Goal: Task Accomplishment & Management: Manage account settings

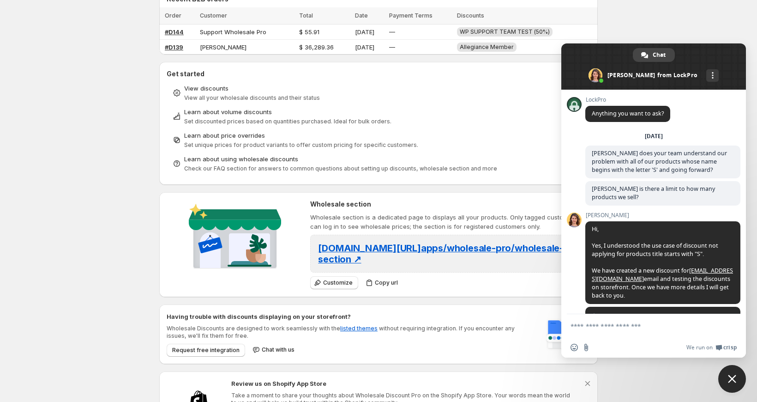
scroll to position [555, 0]
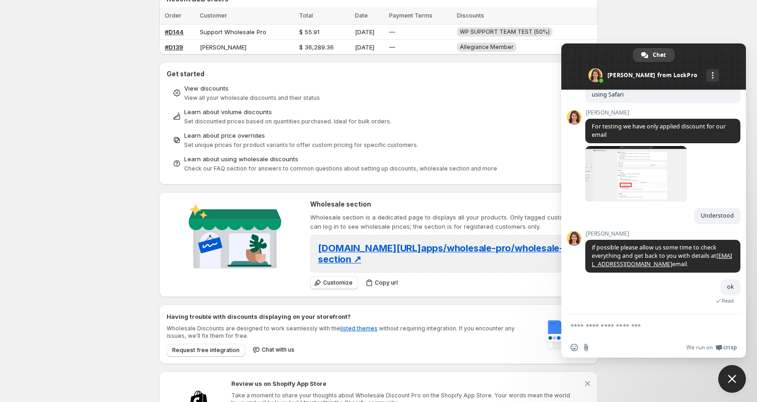
click at [671, 330] on textarea "Compose your message..." at bounding box center [644, 325] width 148 height 23
click at [662, 336] on textarea "Compose your message..." at bounding box center [644, 325] width 148 height 23
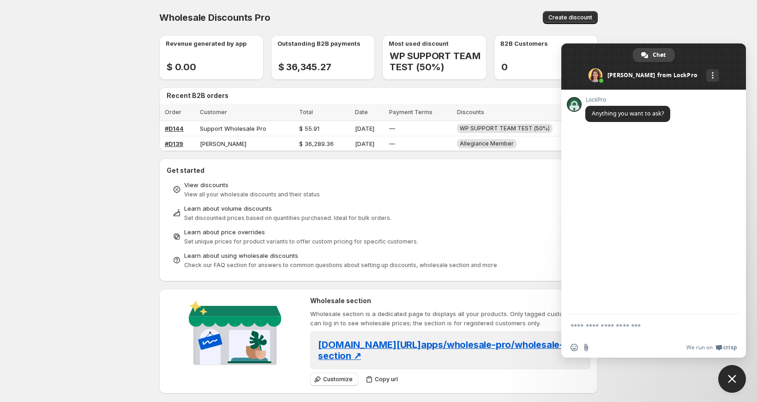
scroll to position [555, 0]
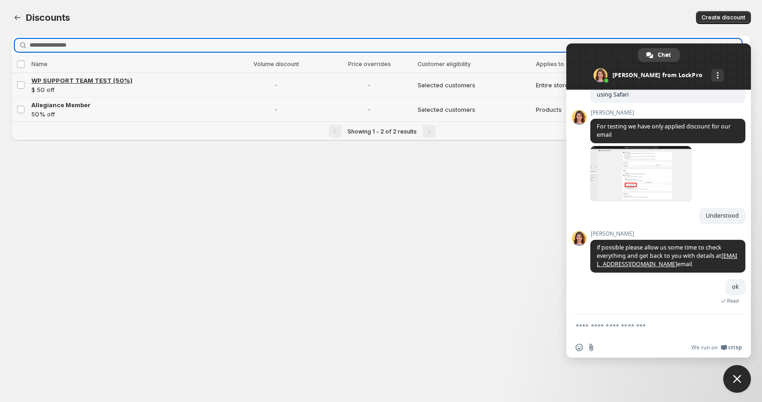
click at [65, 81] on span "WP SUPPORT TEAM TEST (50%)" at bounding box center [81, 80] width 101 height 7
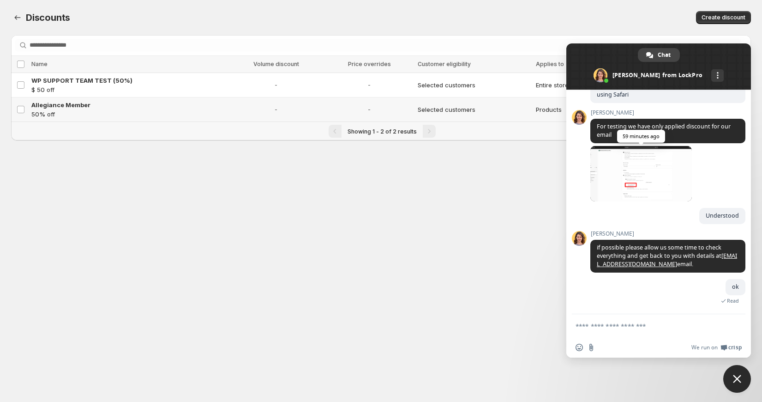
click at [618, 186] on span at bounding box center [641, 173] width 102 height 55
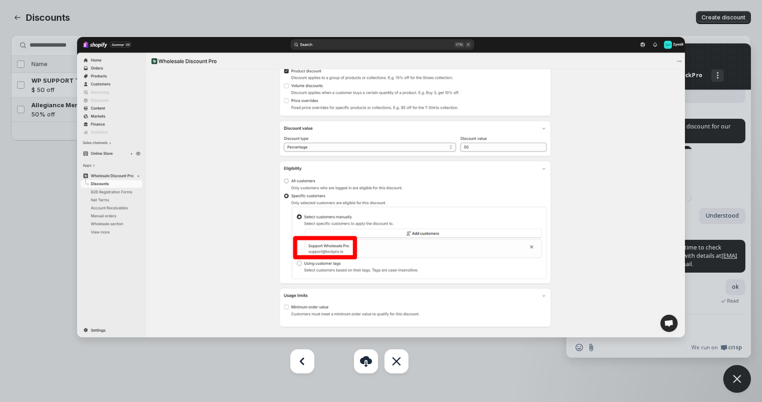
click at [618, 186] on img at bounding box center [380, 187] width 607 height 300
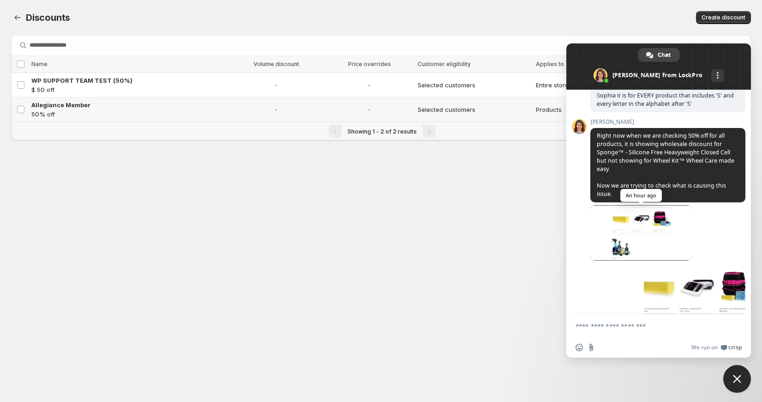
scroll to position [362, 0]
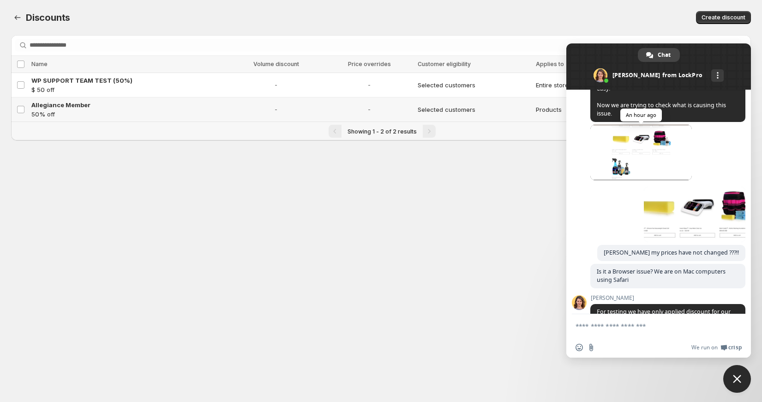
click at [614, 172] on span at bounding box center [641, 152] width 102 height 55
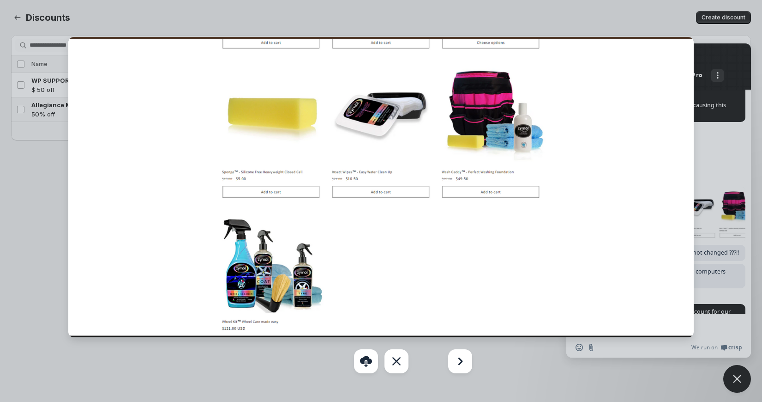
click at [711, 159] on div at bounding box center [381, 201] width 762 height 402
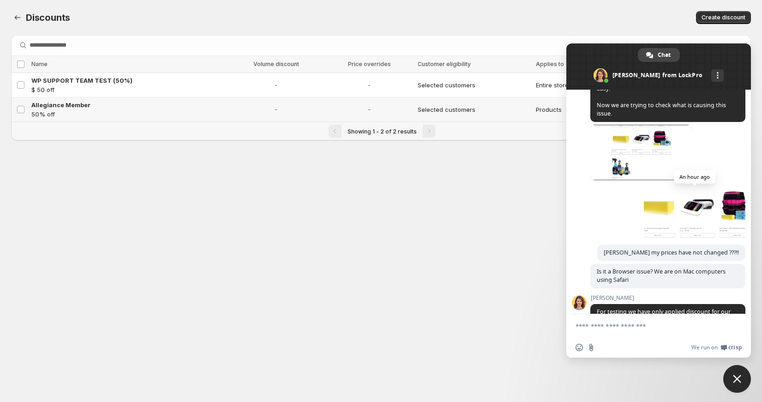
click at [686, 242] on span at bounding box center [695, 213] width 102 height 55
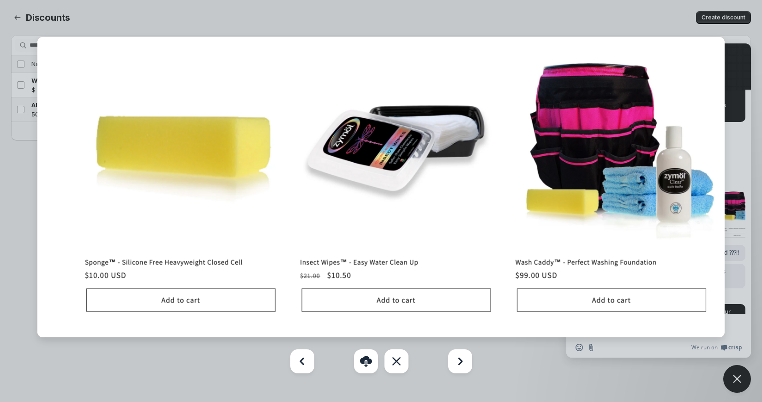
click at [686, 243] on img at bounding box center [381, 187] width 688 height 300
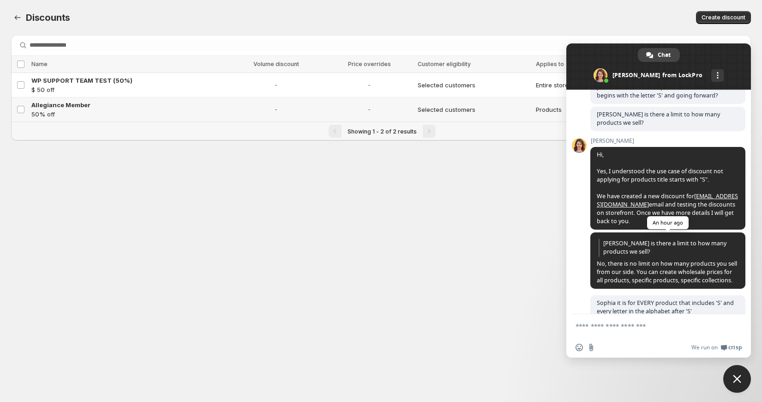
scroll to position [555, 0]
